Goal: Task Accomplishment & Management: Manage account settings

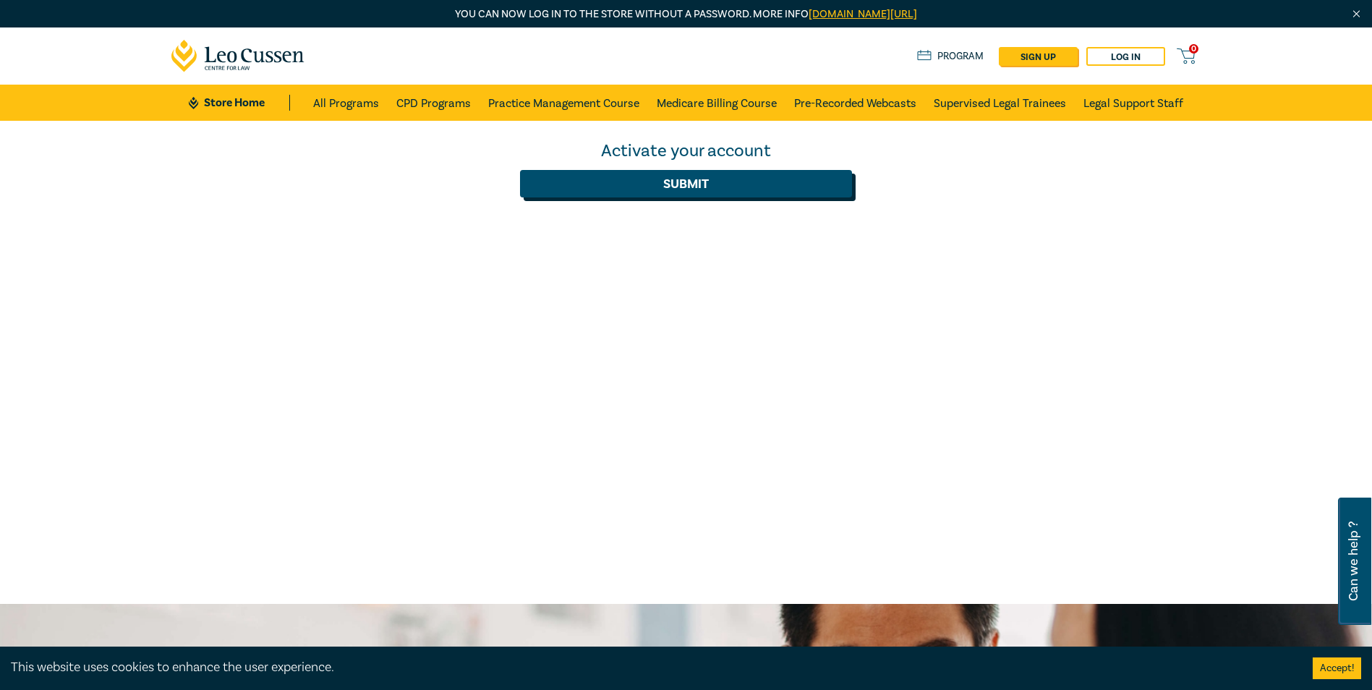
click at [629, 188] on button "Submit" at bounding box center [686, 183] width 332 height 27
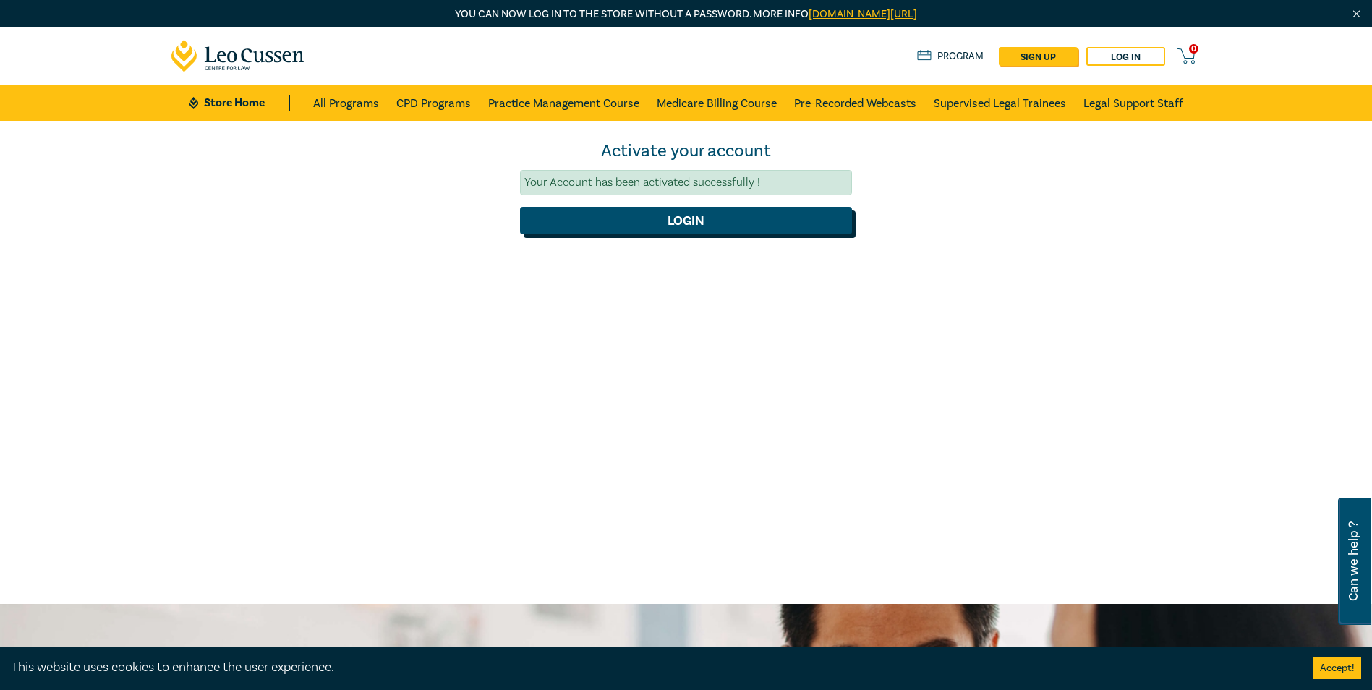
click at [638, 224] on button "Login" at bounding box center [686, 220] width 332 height 27
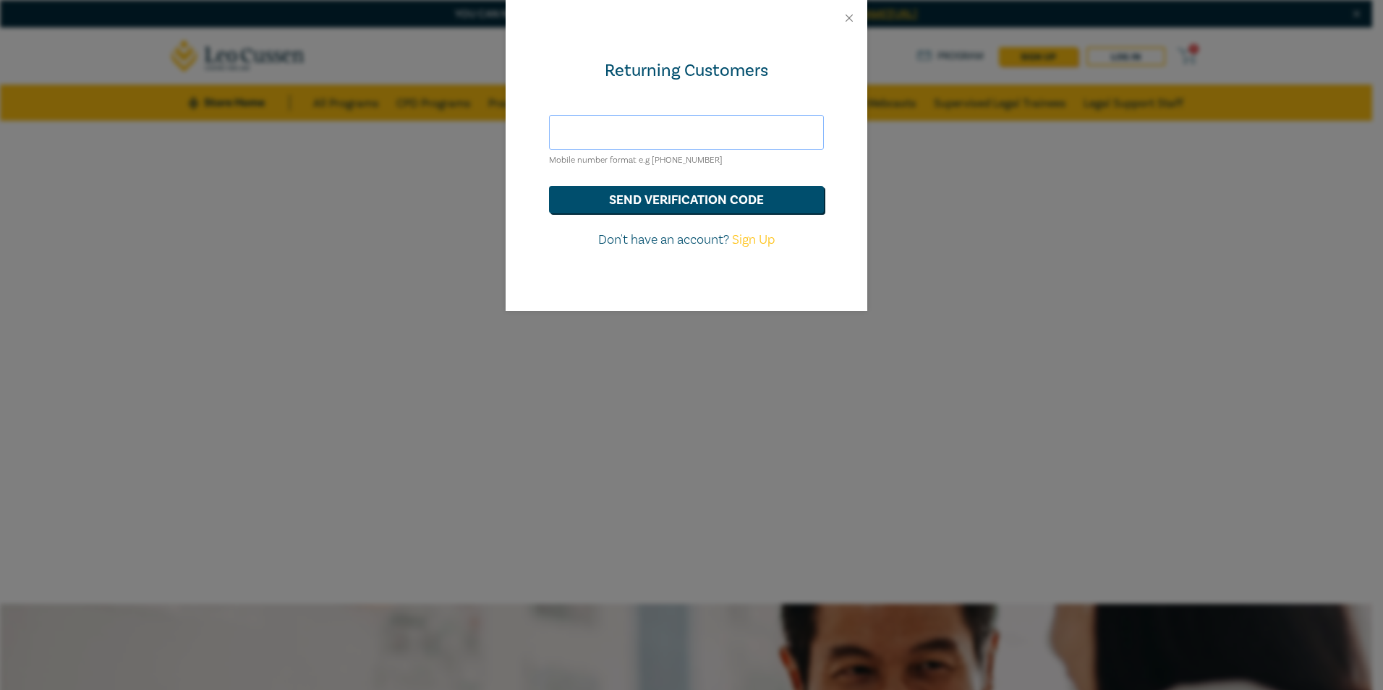
click at [631, 132] on input "text" at bounding box center [686, 132] width 275 height 35
type input "kristen.gooden@hilladvisers.com.au"
click at [637, 209] on button "send verification code" at bounding box center [686, 199] width 275 height 27
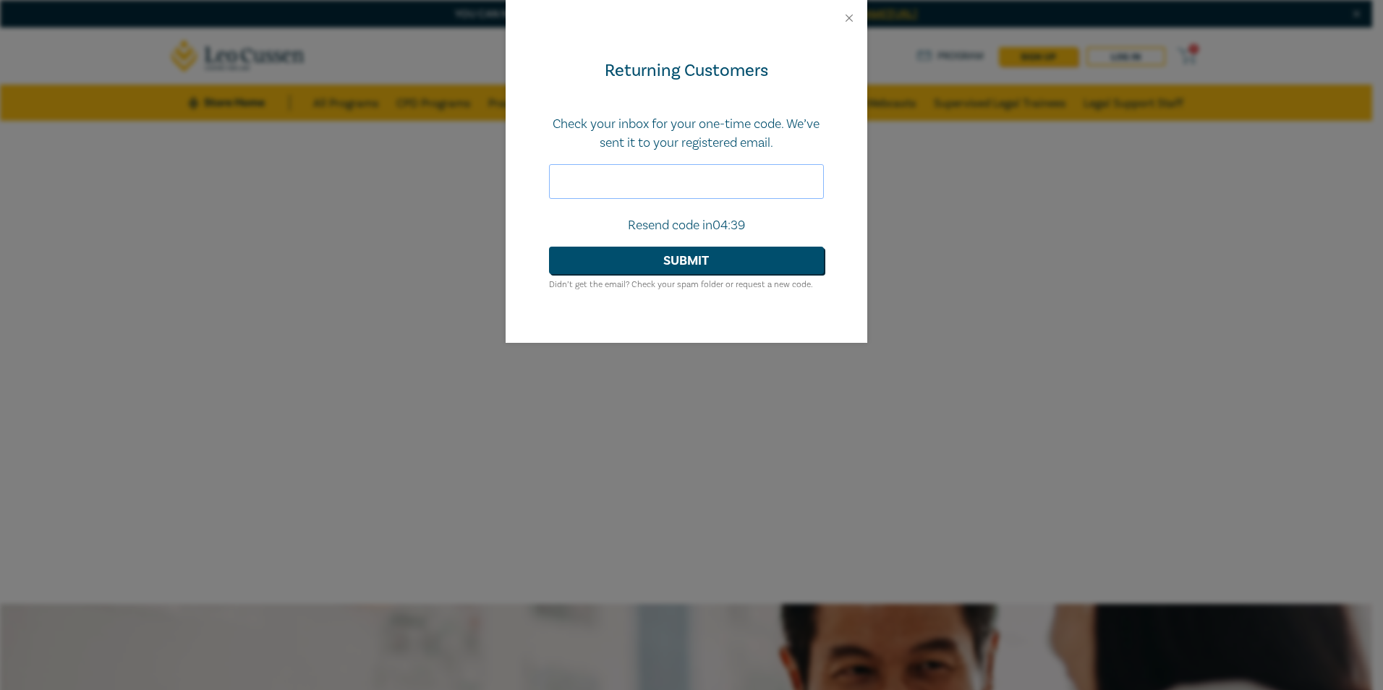
click at [668, 171] on input "text" at bounding box center [686, 181] width 275 height 35
paste input "252046"
type input "252046"
click at [666, 261] on button "Submit" at bounding box center [686, 260] width 275 height 27
